Goal: Task Accomplishment & Management: Manage account settings

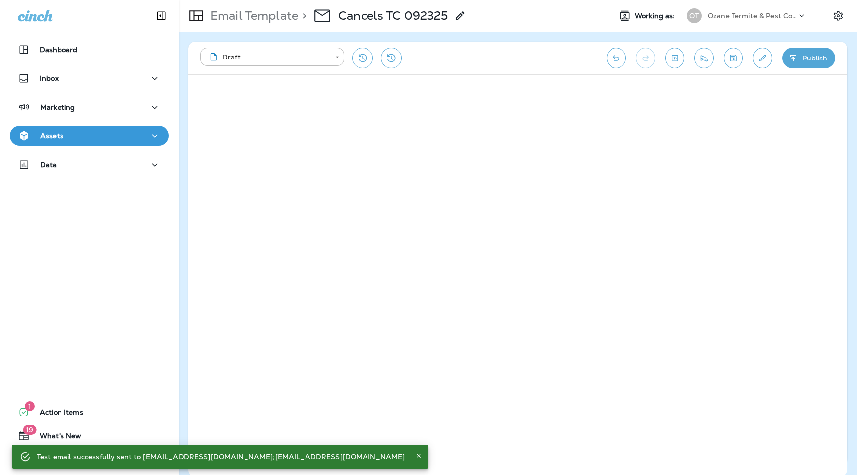
click at [766, 6] on div "OT Ozane Termite & Pest Control" at bounding box center [747, 16] width 132 height 20
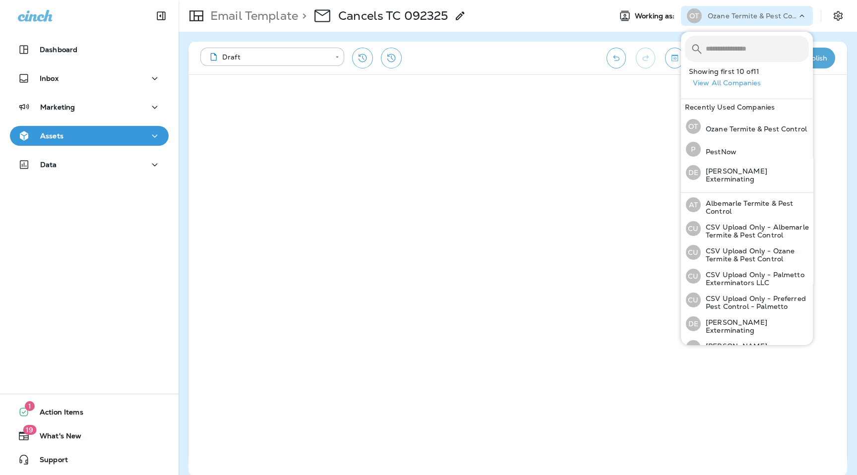
click at [530, 29] on div "Email Template > Cancels TC 092325" at bounding box center [391, 16] width 425 height 28
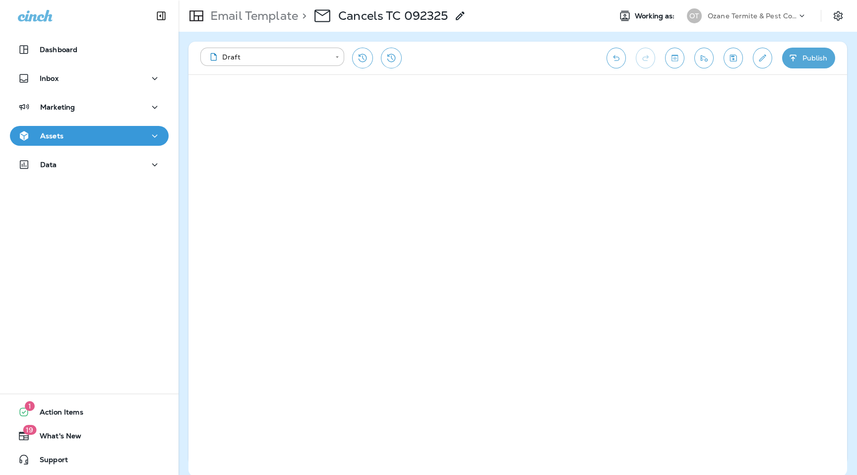
click at [751, 8] on div "Ozane Termite & Pest Control" at bounding box center [752, 15] width 89 height 15
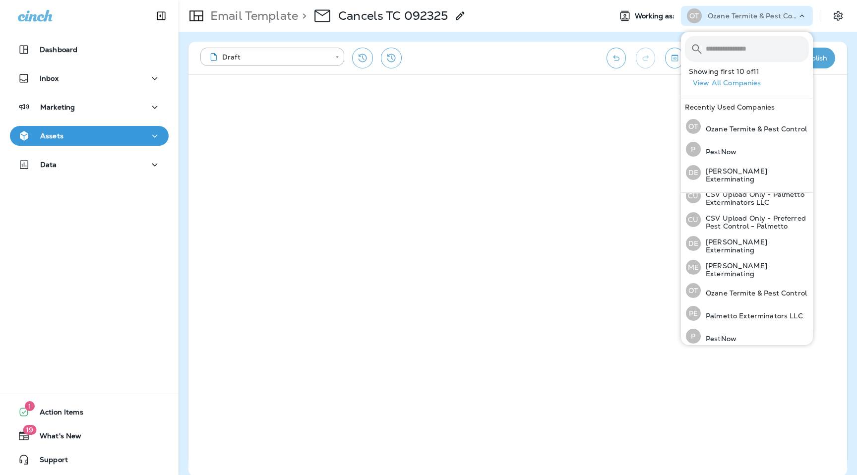
scroll to position [107, 0]
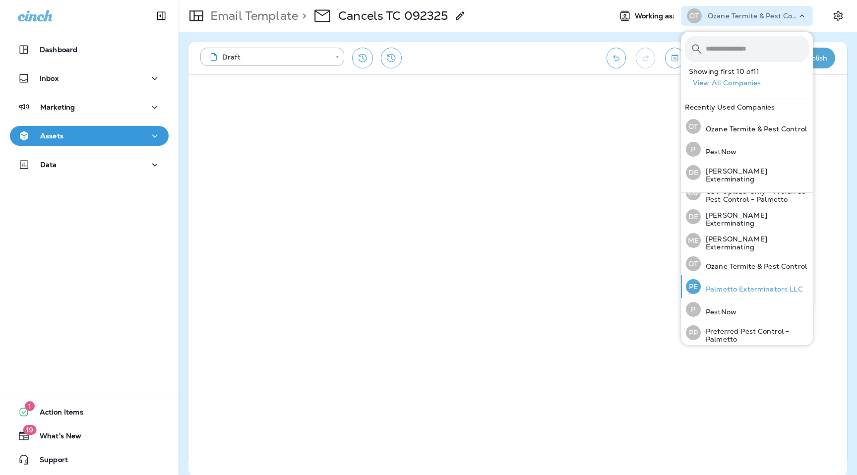
click at [749, 285] on p "Palmetto Exterminators LLC" at bounding box center [752, 289] width 102 height 8
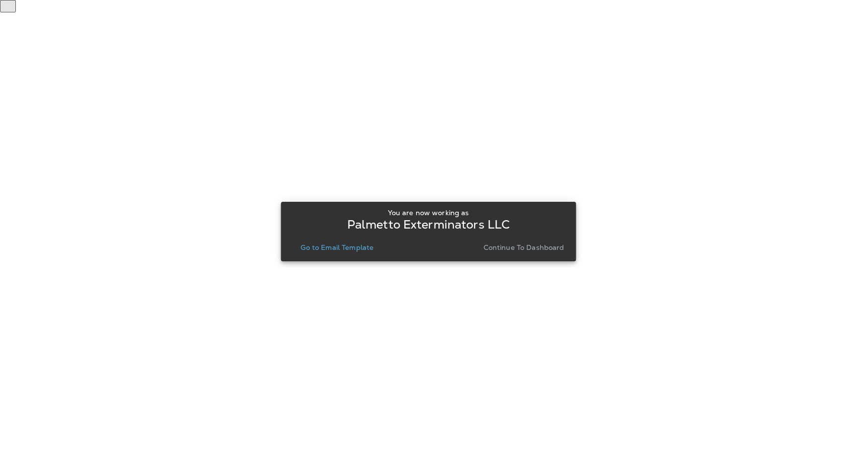
click at [363, 250] on p "Go to Email Template" at bounding box center [337, 248] width 73 height 8
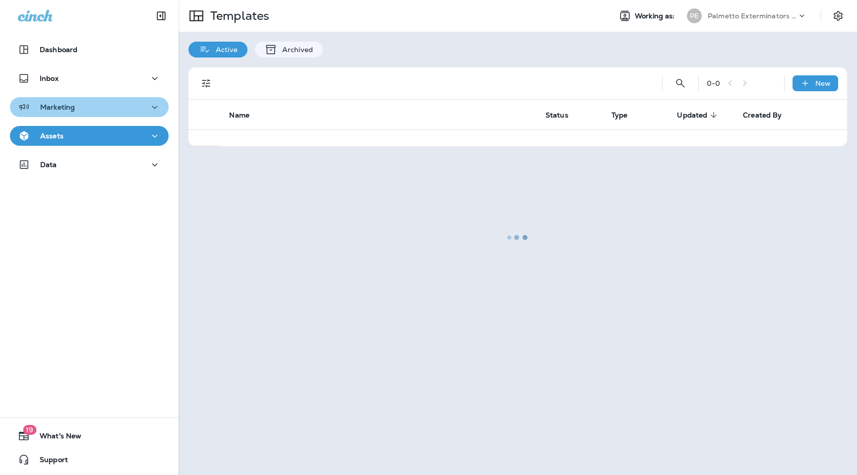
click at [140, 114] on button "Marketing" at bounding box center [89, 107] width 159 height 20
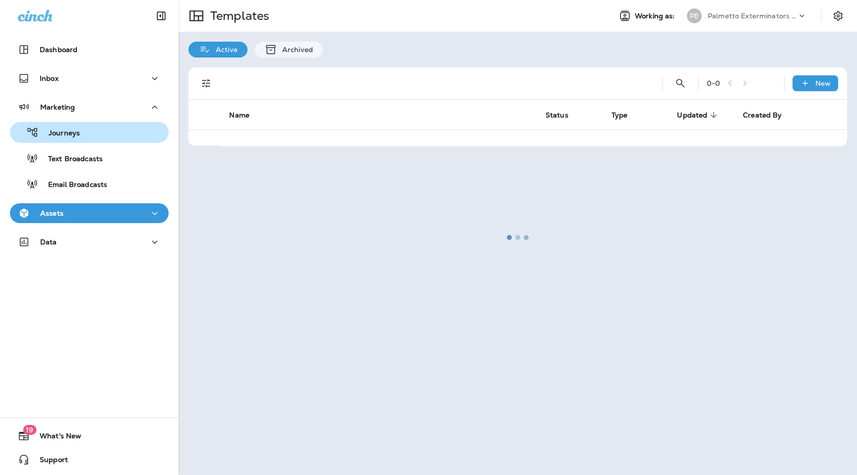
click at [132, 137] on div "Journeys" at bounding box center [89, 132] width 151 height 15
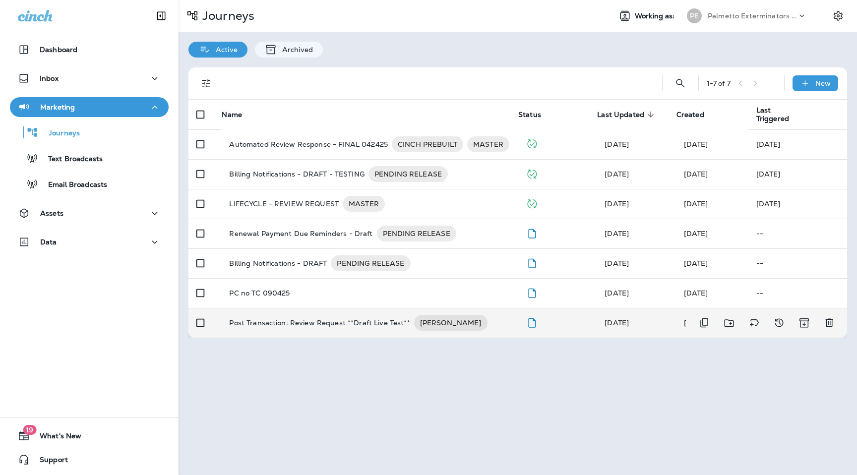
click at [360, 328] on p "Post Transaction: Review Request **Draft Live Test**" at bounding box center [319, 323] width 181 height 16
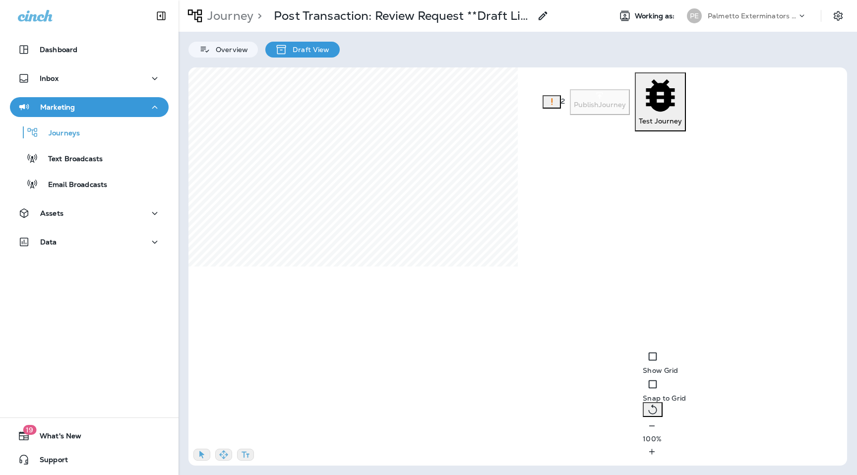
click at [647, 431] on icon "button" at bounding box center [652, 426] width 10 height 10
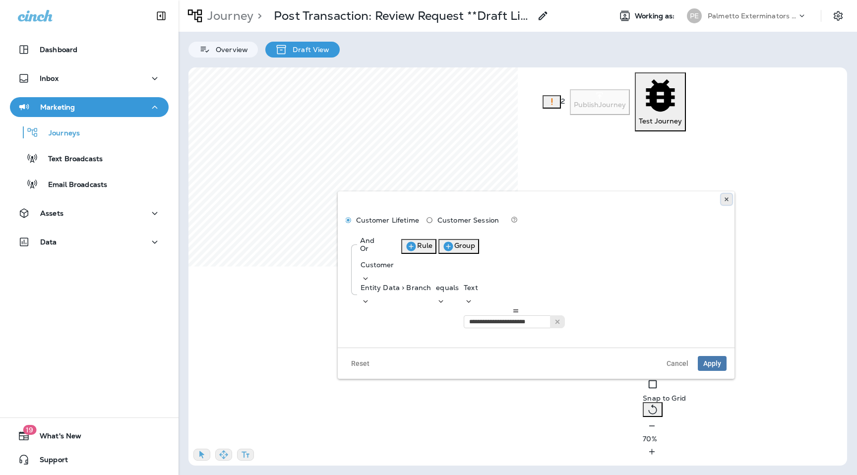
click at [723, 200] on button at bounding box center [726, 199] width 11 height 11
click at [728, 200] on use at bounding box center [726, 199] width 3 height 4
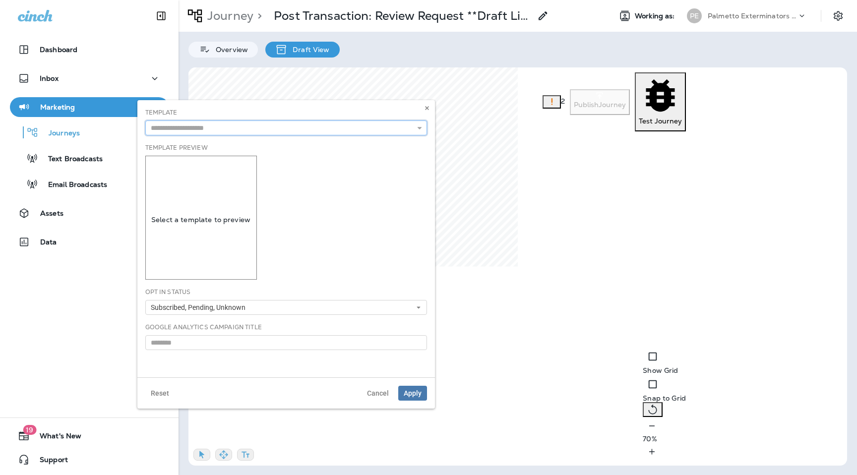
click at [243, 126] on input "text" at bounding box center [286, 128] width 282 height 15
type input "******"
click at [427, 108] on use at bounding box center [426, 108] width 3 height 4
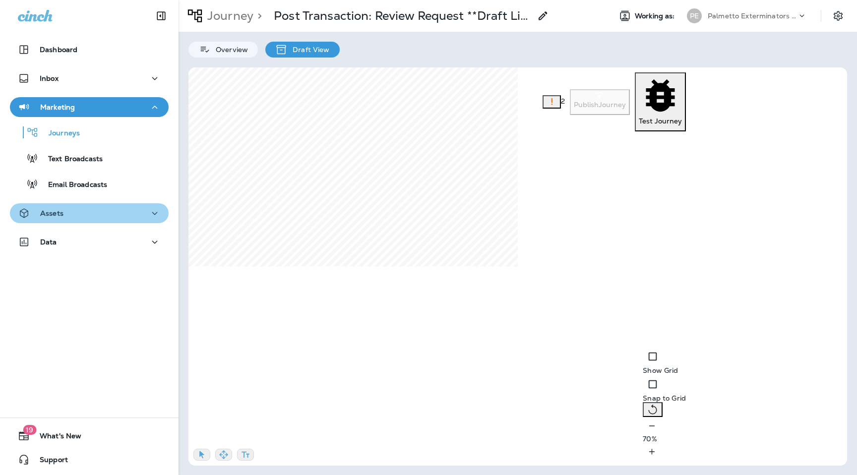
click at [55, 220] on button "Assets" at bounding box center [89, 213] width 159 height 20
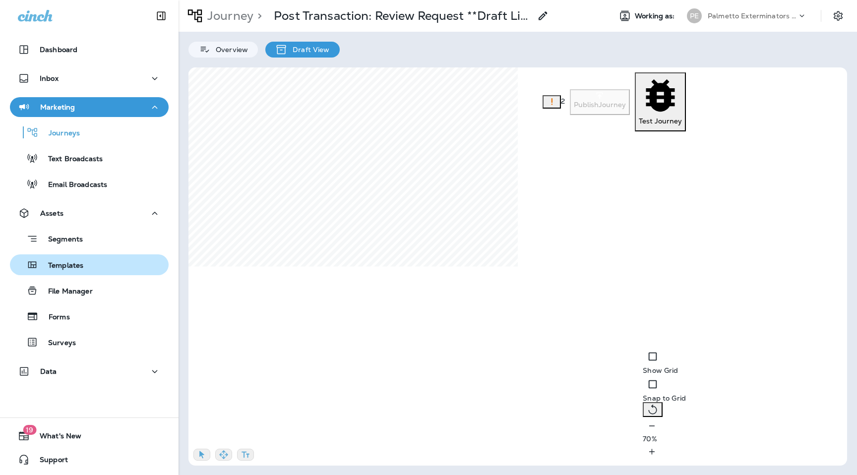
click at [73, 262] on p "Templates" at bounding box center [60, 266] width 45 height 9
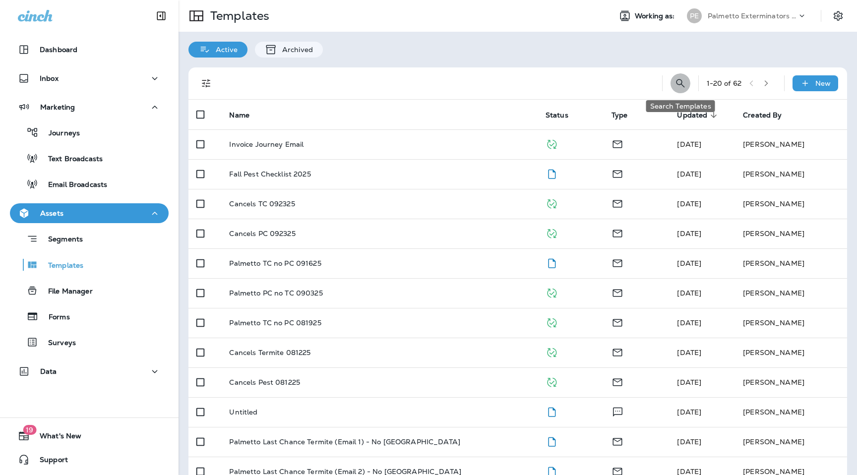
click at [688, 87] on button "Search Templates" at bounding box center [681, 83] width 20 height 20
type input "******"
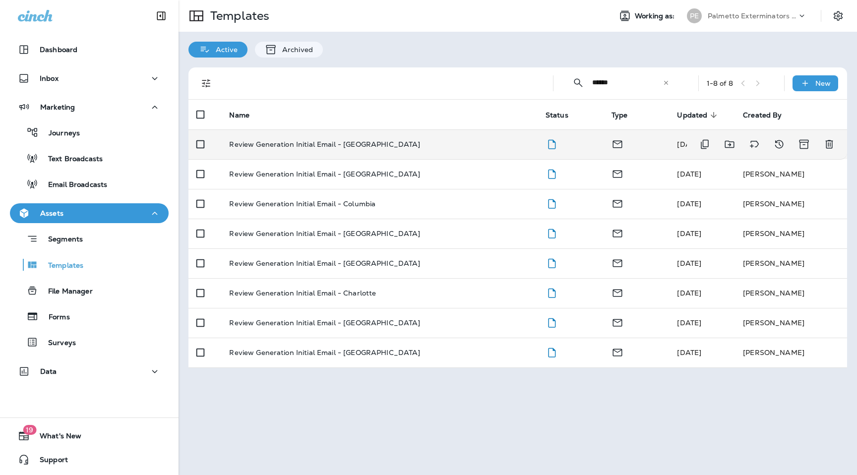
click at [321, 144] on p "Review Generation Initial Email - [GEOGRAPHIC_DATA]" at bounding box center [324, 144] width 191 height 8
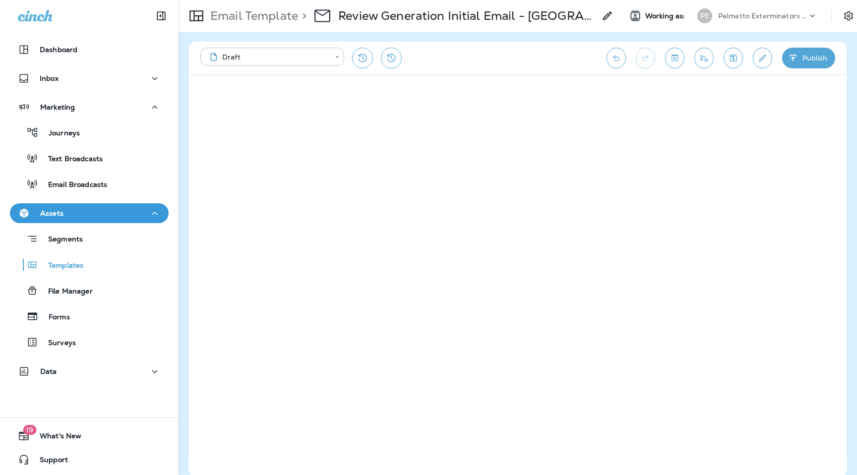
click at [486, 59] on div "**********" at bounding box center [398, 58] width 396 height 21
click at [806, 51] on button "Publish" at bounding box center [809, 58] width 53 height 21
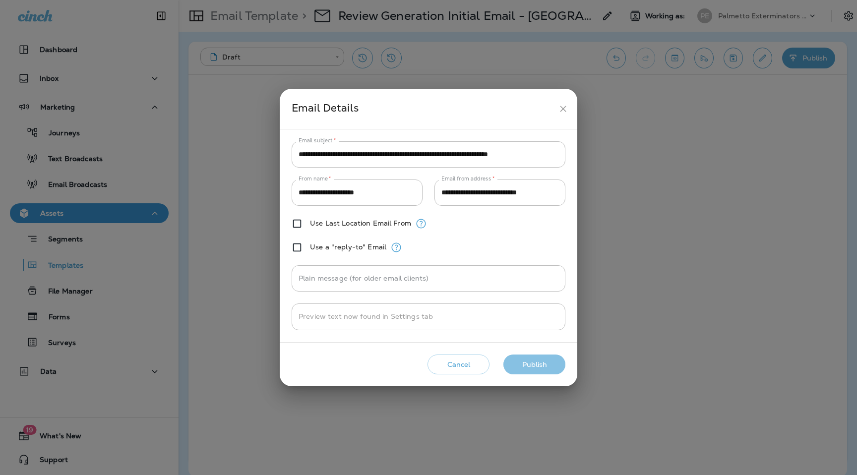
click at [541, 361] on button "Publish" at bounding box center [535, 365] width 62 height 20
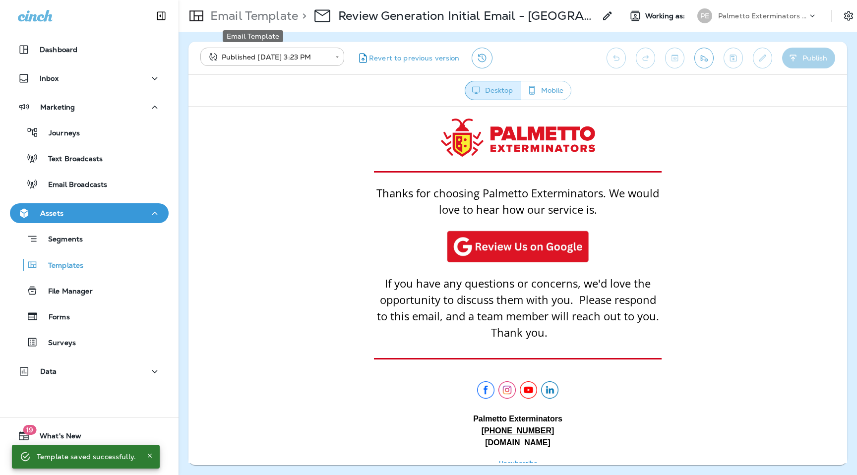
click at [270, 19] on p "Email Template" at bounding box center [252, 15] width 92 height 15
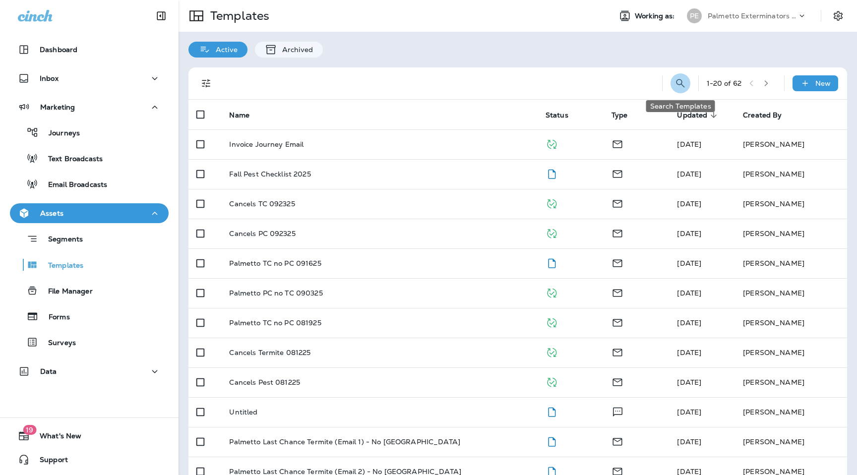
click at [680, 84] on icon "Search Templates" at bounding box center [680, 83] width 8 height 8
type input "******"
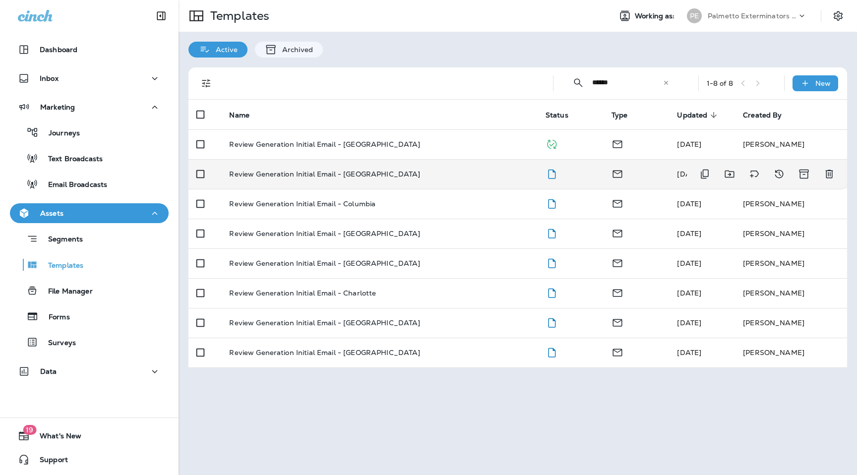
click at [369, 165] on td "Review Generation Initial Email - [GEOGRAPHIC_DATA]" at bounding box center [379, 174] width 316 height 30
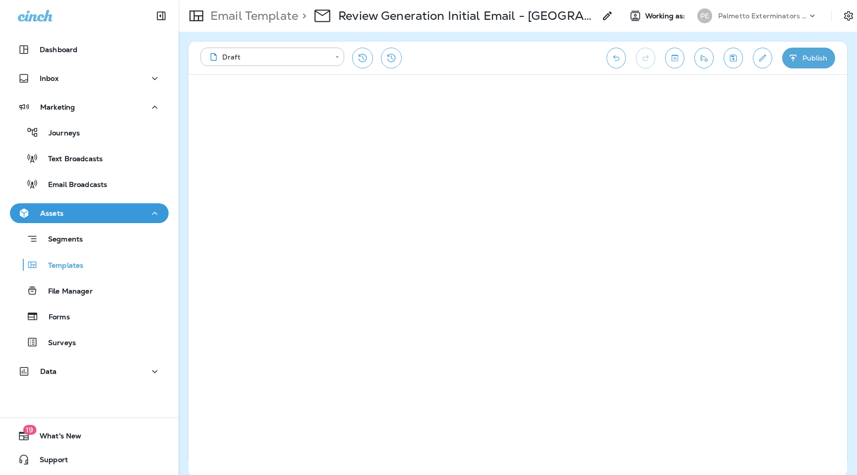
click at [809, 64] on button "Publish" at bounding box center [809, 58] width 53 height 21
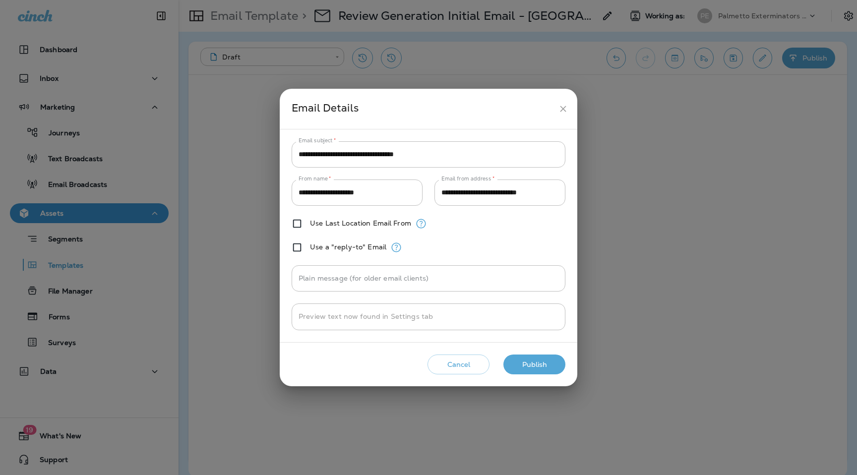
click at [537, 376] on div "Cancel Publish" at bounding box center [429, 365] width 282 height 28
click at [540, 362] on button "Publish" at bounding box center [535, 365] width 62 height 20
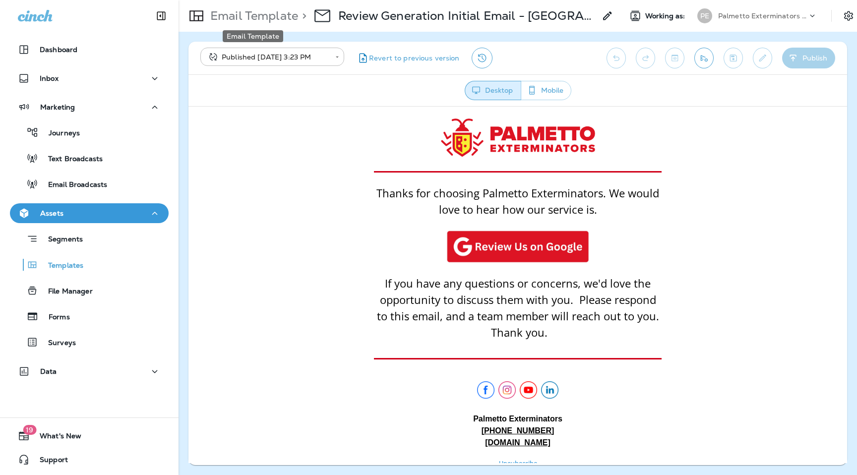
click at [273, 13] on p "Email Template" at bounding box center [252, 15] width 92 height 15
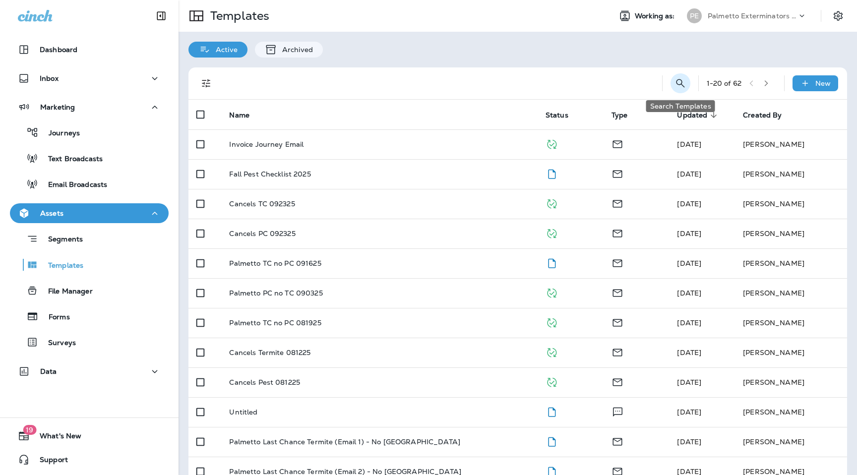
click at [681, 84] on icon "Search Templates" at bounding box center [680, 83] width 8 height 8
type input "******"
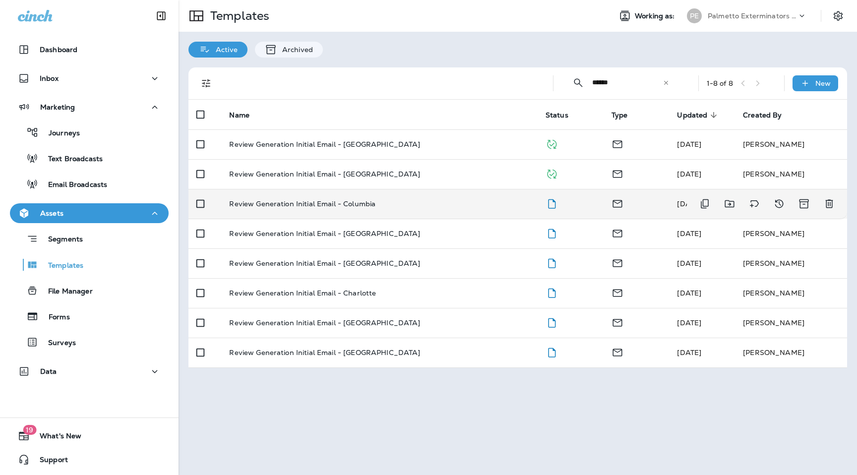
click at [378, 213] on td "Review Generation Initial Email - Columbia" at bounding box center [379, 204] width 316 height 30
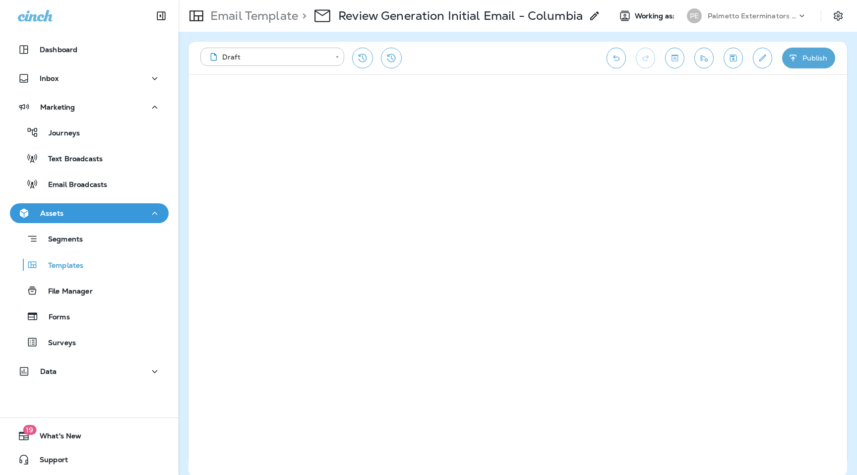
click at [804, 55] on button "Publish" at bounding box center [809, 58] width 53 height 21
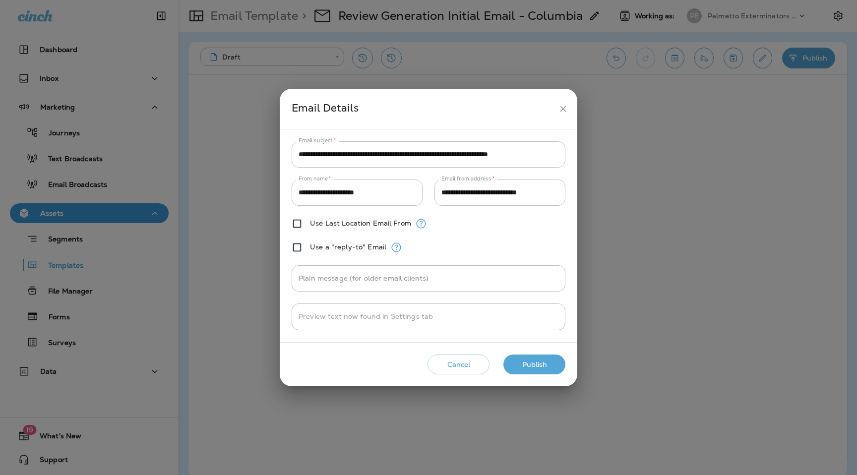
click at [530, 361] on button "Publish" at bounding box center [535, 365] width 62 height 20
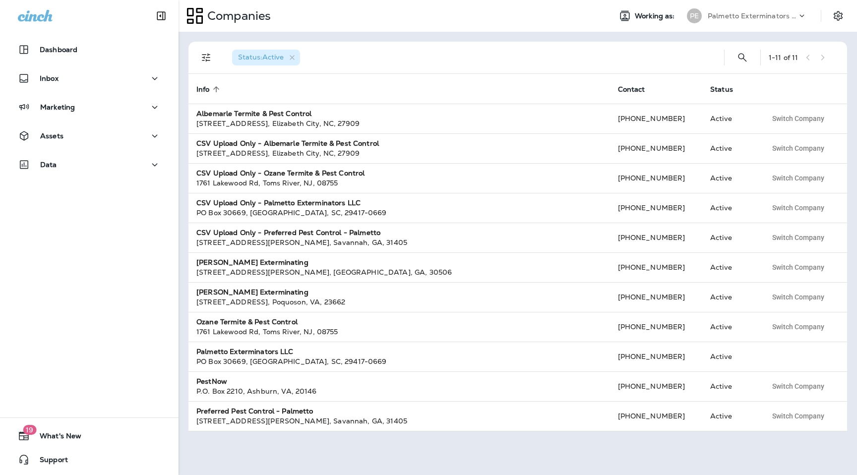
click at [789, 9] on div "Palmetto Exterminators LLC" at bounding box center [752, 15] width 89 height 15
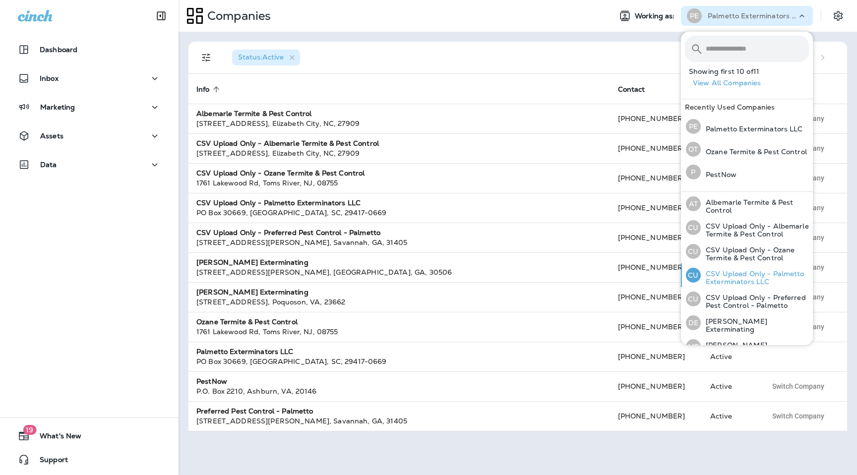
click at [754, 274] on p "CSV Upload Only - Palmetto Exterminators LLC" at bounding box center [755, 278] width 108 height 16
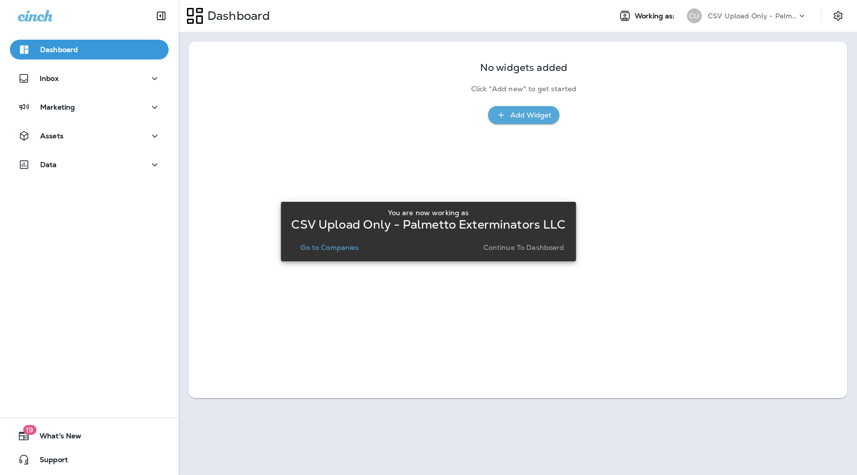
click at [327, 245] on p "Go to Companies" at bounding box center [330, 248] width 58 height 8
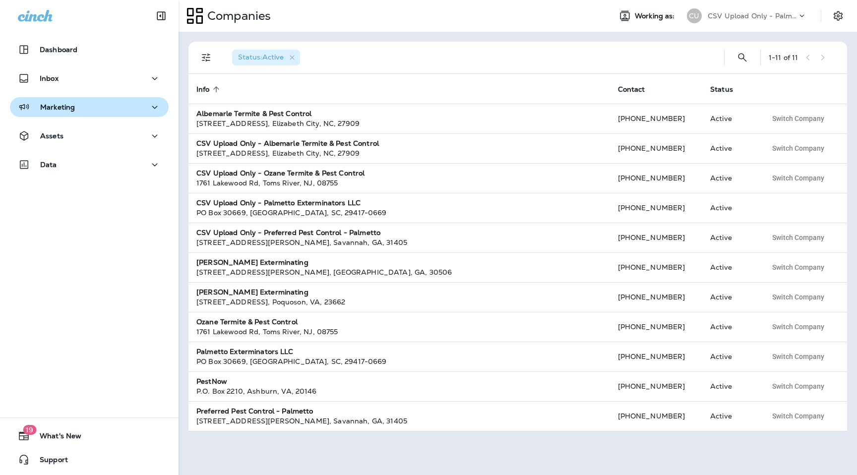
click at [92, 112] on div "Marketing" at bounding box center [89, 107] width 143 height 12
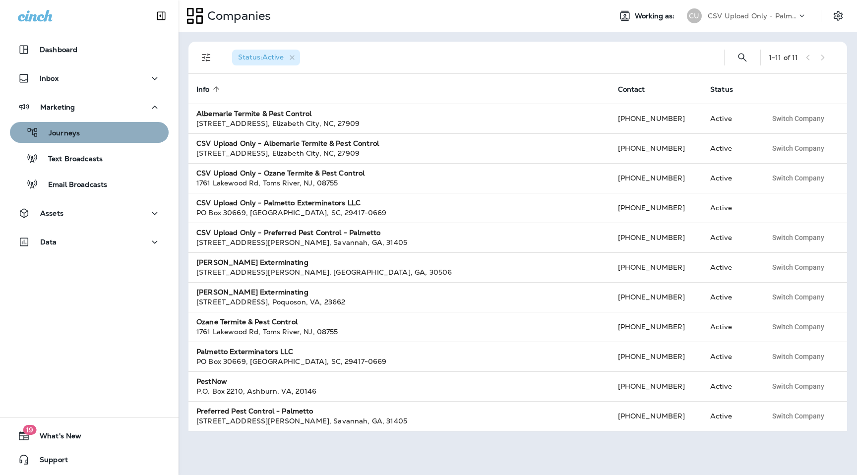
click at [85, 139] on div "Journeys" at bounding box center [89, 132] width 151 height 15
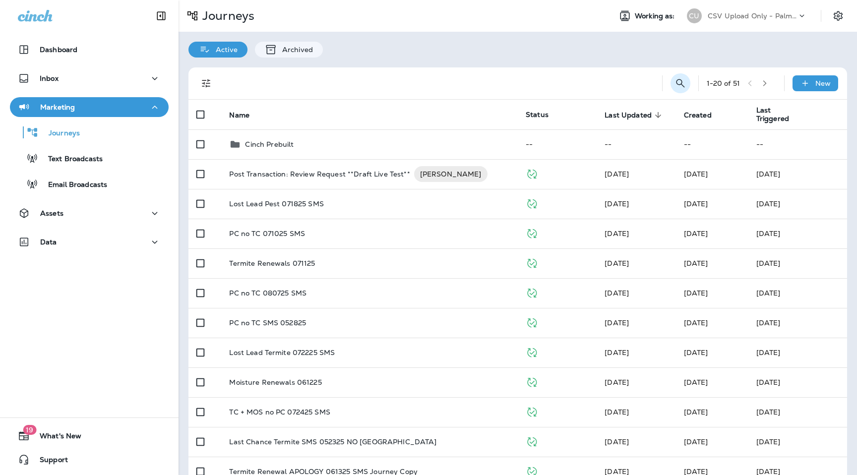
click at [680, 82] on icon "Search Journeys" at bounding box center [681, 83] width 12 height 12
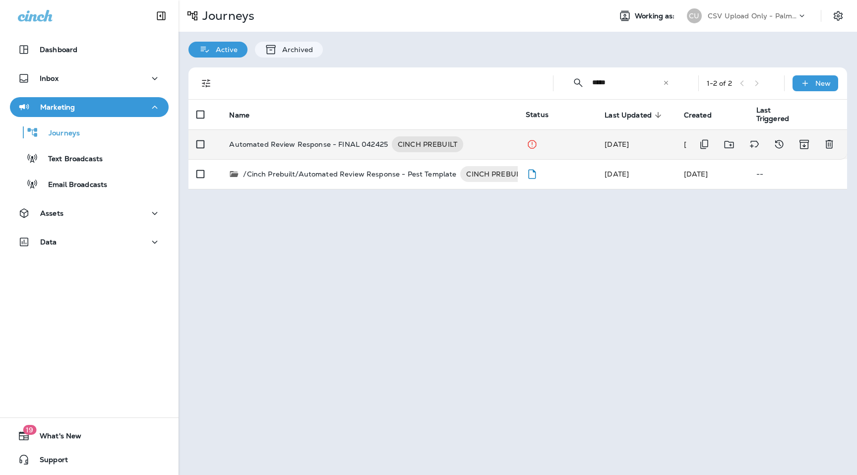
type input "*****"
click at [333, 144] on p "Automated Review Response - FINAL 042425" at bounding box center [308, 144] width 159 height 16
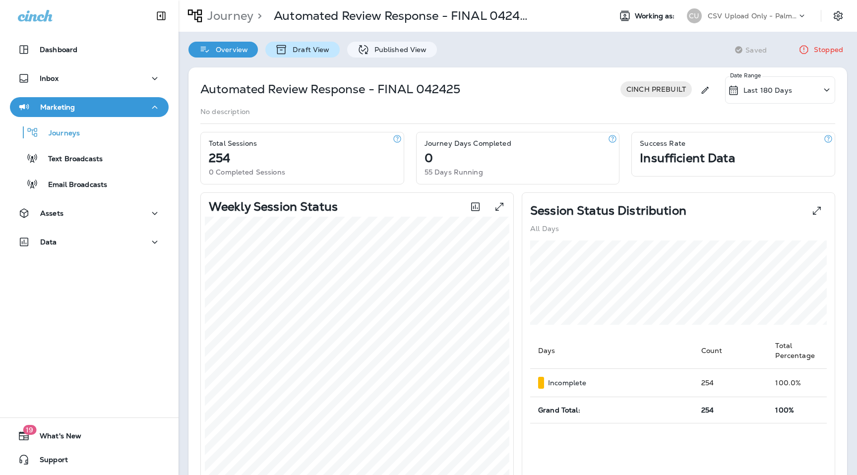
click at [293, 54] on p "Draft View" at bounding box center [309, 50] width 42 height 8
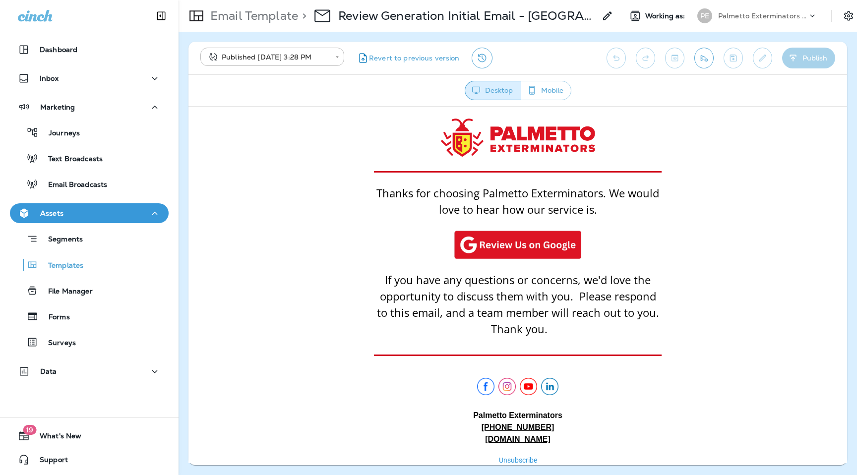
click at [282, 19] on p "Email Template" at bounding box center [252, 15] width 92 height 15
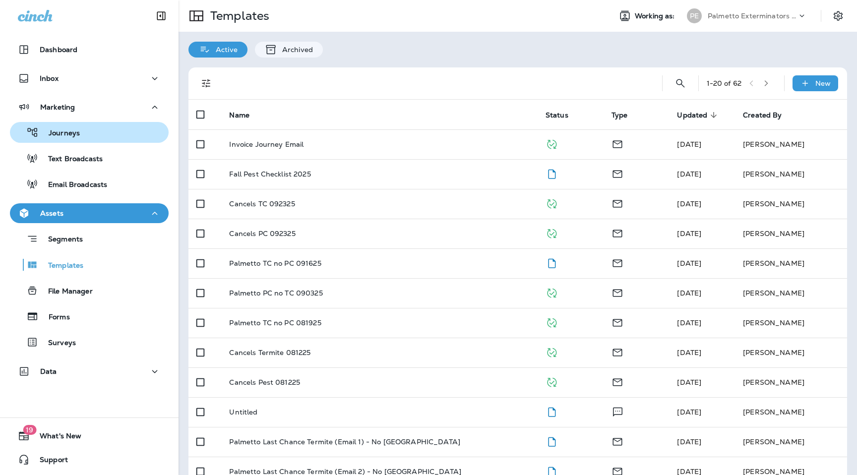
click at [75, 126] on div "Journeys" at bounding box center [47, 132] width 66 height 15
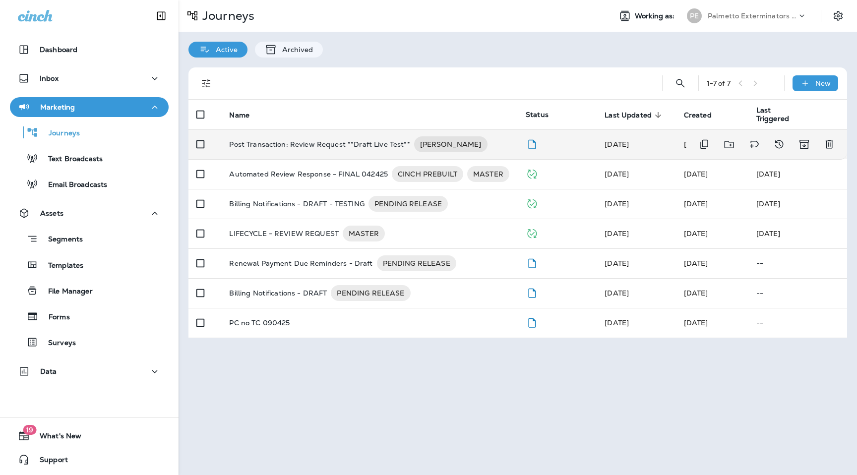
click at [317, 142] on p "Post Transaction: Review Request **Draft Live Test**" at bounding box center [319, 144] width 181 height 16
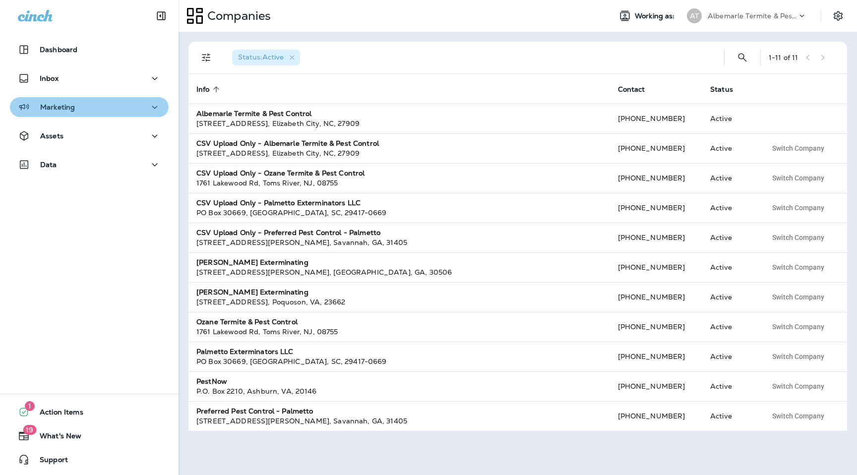
click at [65, 108] on p "Marketing" at bounding box center [57, 107] width 35 height 8
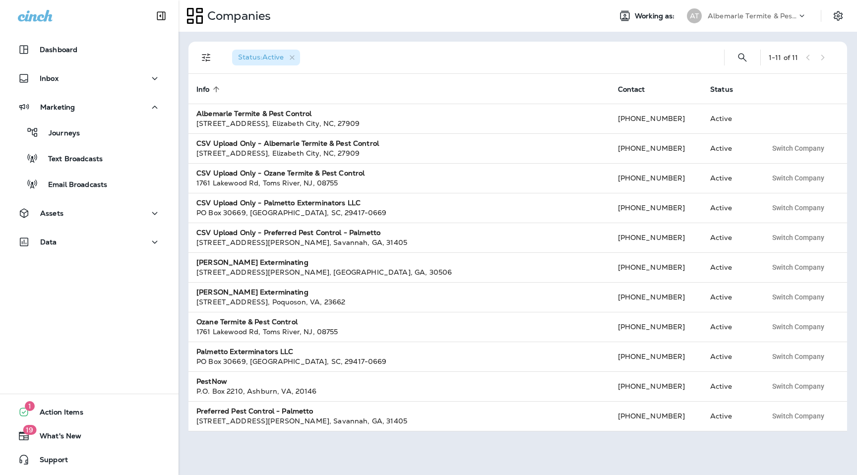
click at [737, 14] on p "Albemarle Termite & Pest Control" at bounding box center [752, 16] width 89 height 8
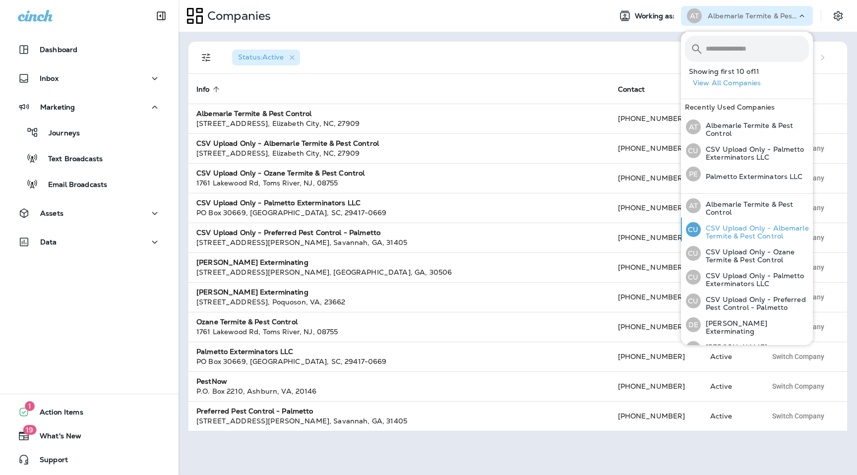
click at [759, 221] on div "CU CSV Upload Only - Albemarle Termite & Pest Control" at bounding box center [747, 230] width 131 height 24
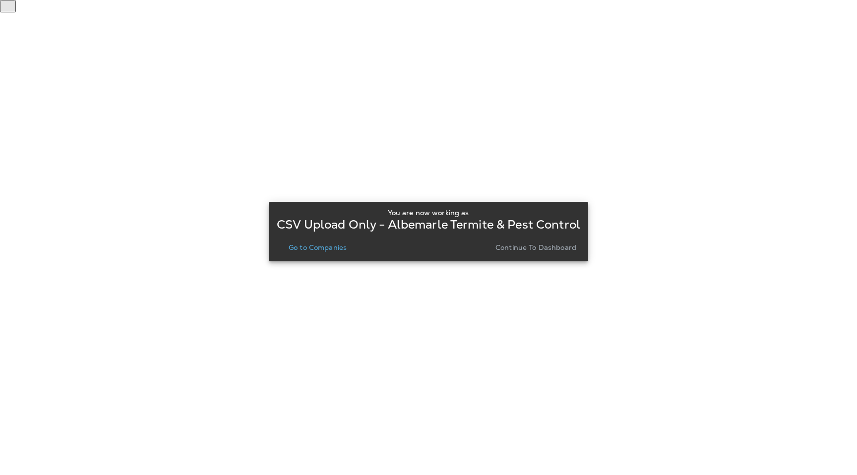
click at [334, 229] on p "CSV Upload Only - Albemarle Termite & Pest Control" at bounding box center [429, 225] width 304 height 8
click at [333, 244] on p "Go to Companies" at bounding box center [318, 248] width 58 height 8
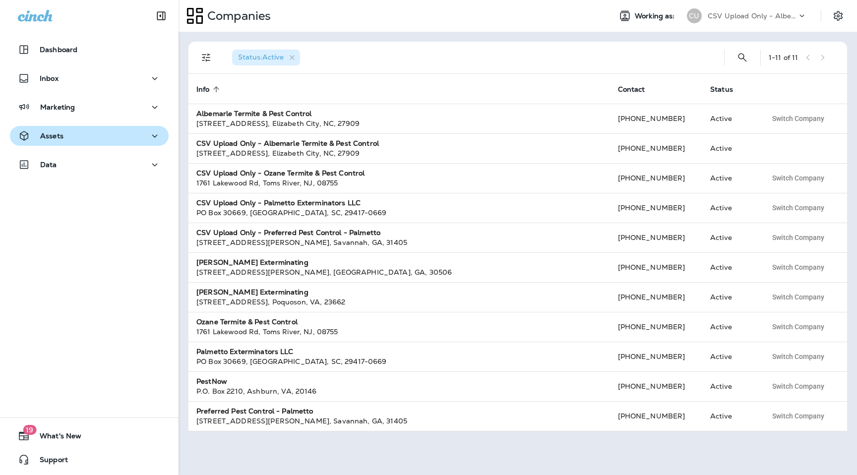
click at [58, 132] on p "Assets" at bounding box center [51, 136] width 23 height 8
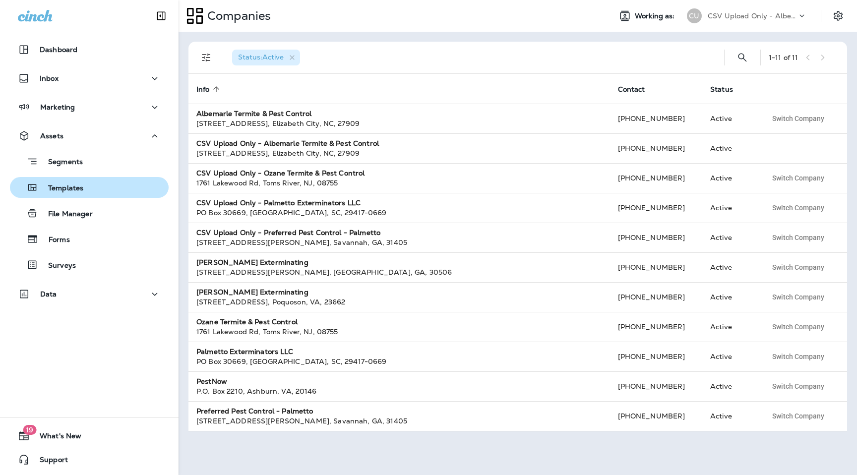
click at [79, 192] on p "Templates" at bounding box center [60, 188] width 45 height 9
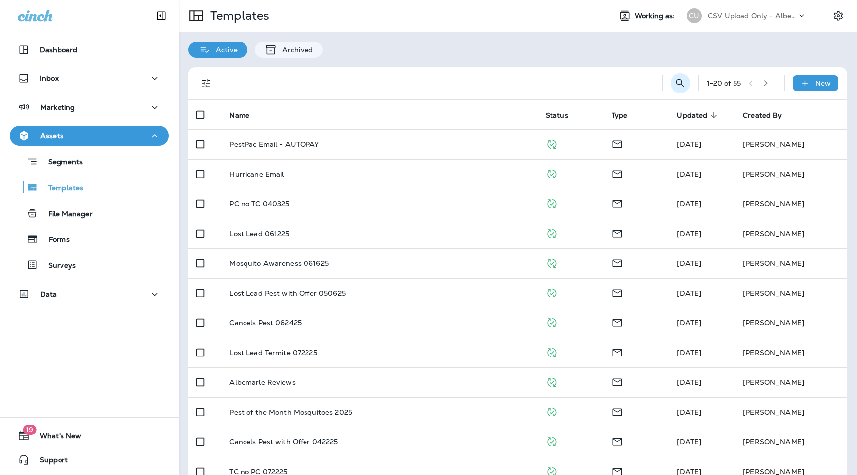
click at [684, 83] on icon "Search Templates" at bounding box center [681, 83] width 12 height 12
type input "******"
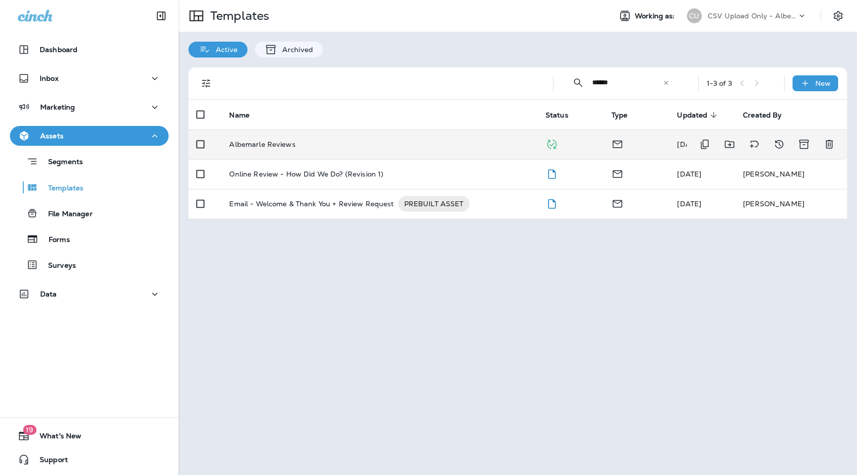
click at [277, 145] on p "Albemarle Reviews" at bounding box center [262, 144] width 66 height 8
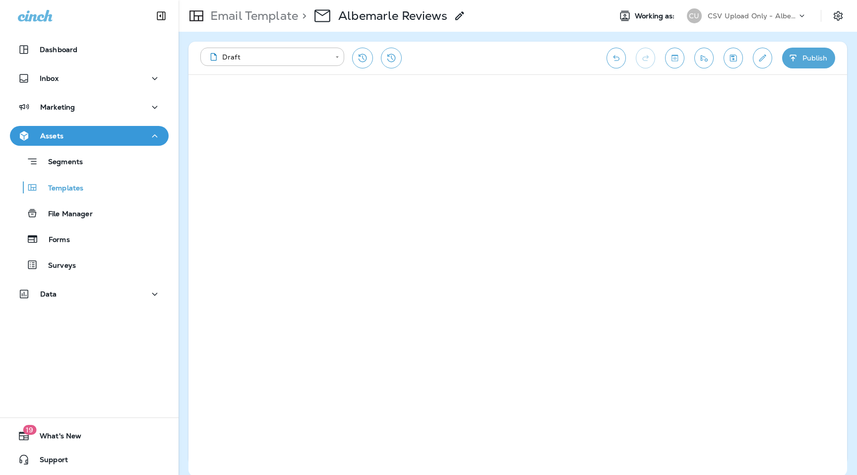
click at [788, 11] on div "CSV Upload Only - Albemarle Termite & Pest Control" at bounding box center [752, 15] width 89 height 15
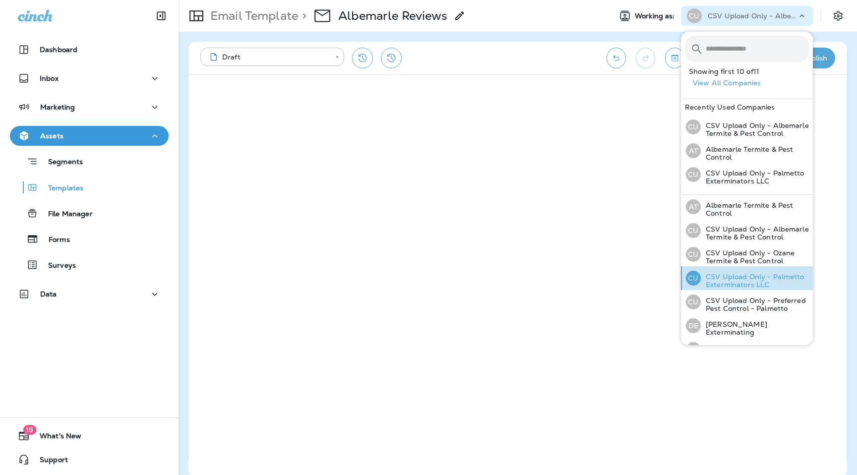
click at [762, 277] on p "CSV Upload Only - Palmetto Exterminators LLC" at bounding box center [755, 281] width 108 height 16
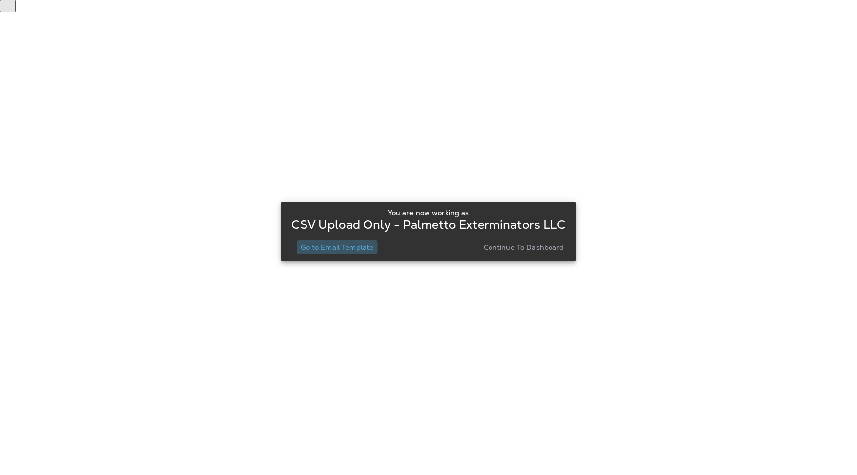
click at [349, 244] on p "Go to Email Template" at bounding box center [337, 248] width 73 height 8
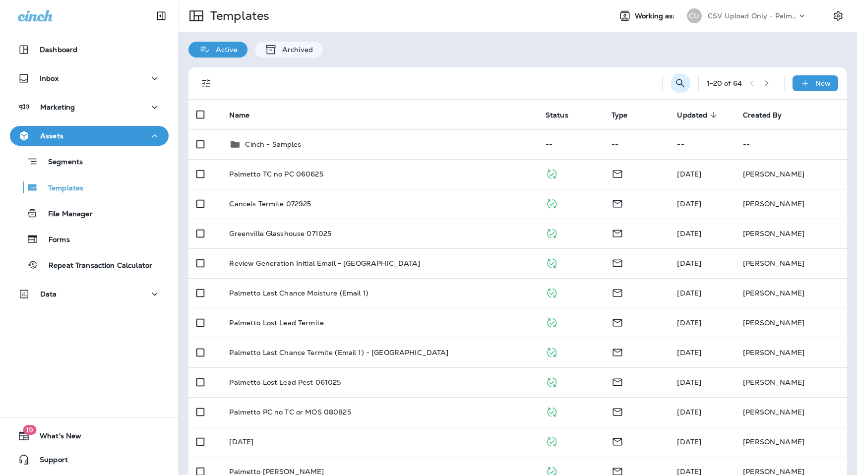
click at [686, 86] on button "Search Templates" at bounding box center [681, 83] width 20 height 20
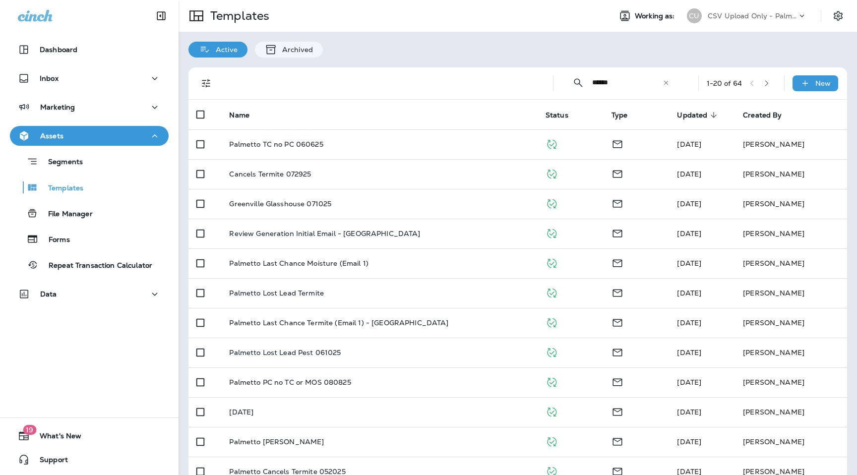
type input "******"
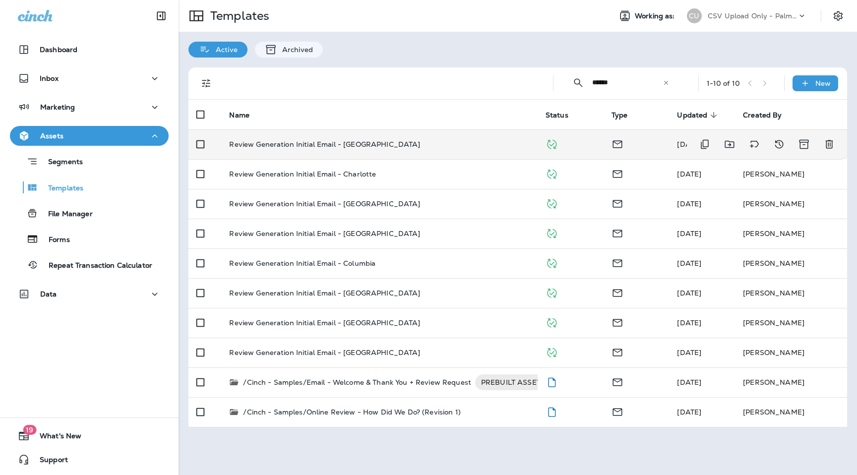
click at [289, 132] on td "Review Generation Initial Email - [GEOGRAPHIC_DATA]" at bounding box center [379, 145] width 316 height 30
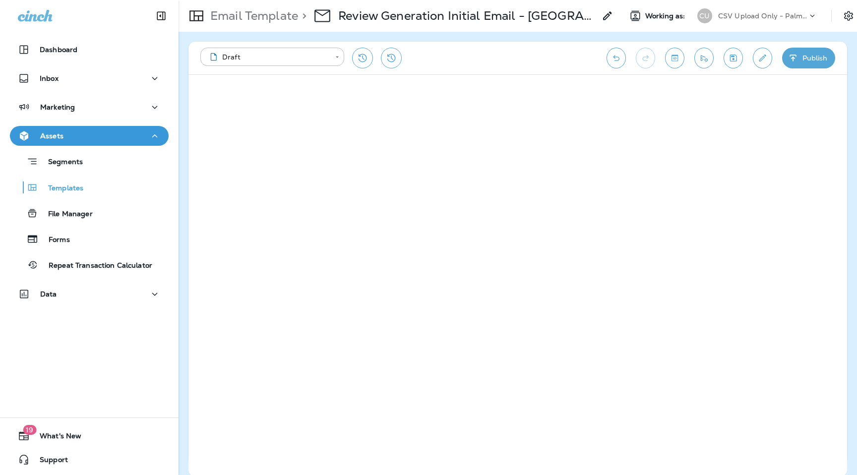
click at [464, 66] on div "**********" at bounding box center [398, 58] width 396 height 21
